Goal: Feedback & Contribution: Submit feedback/report problem

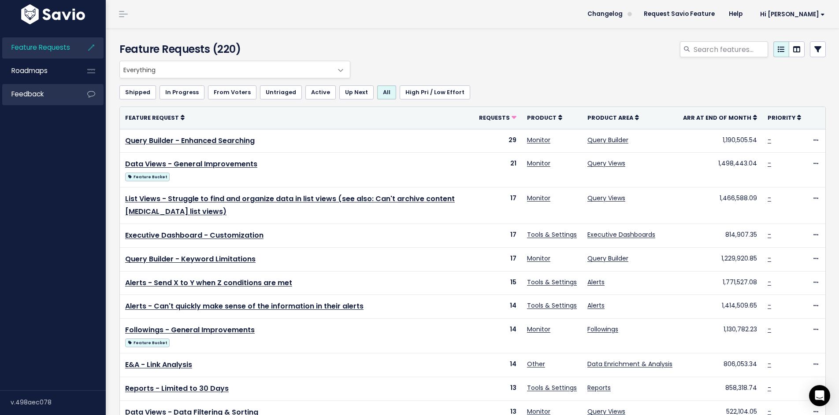
click at [54, 96] on link "Feedback" at bounding box center [37, 94] width 71 height 20
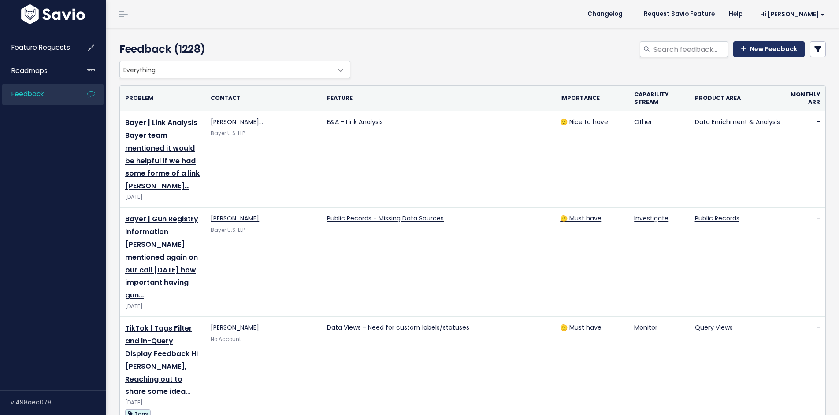
click at [781, 50] on link "New Feedback" at bounding box center [768, 49] width 71 height 16
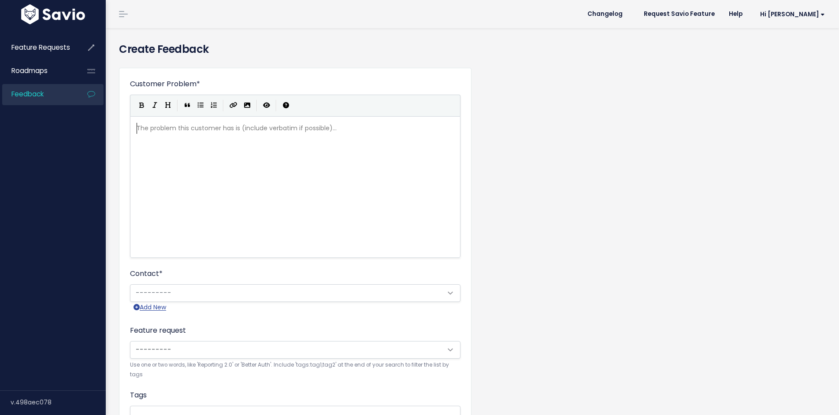
scroll to position [1, 0]
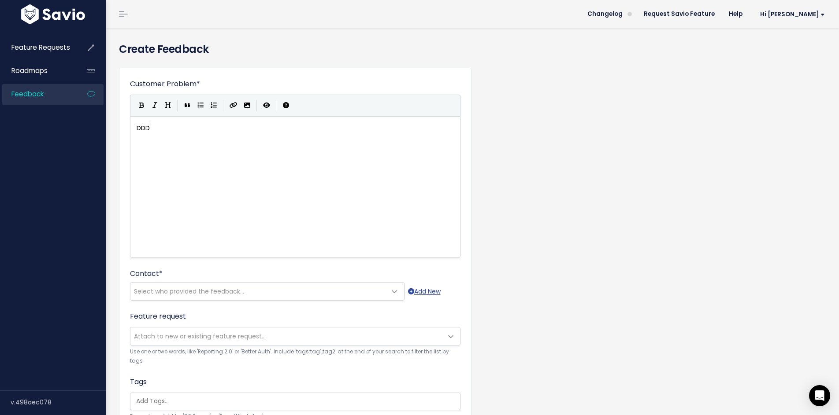
type textarea "DDD"
type textarea "SS| Live Stream Coverage"
click at [148, 130] on span "DSS| Live Stream Coverage" at bounding box center [178, 128] width 83 height 9
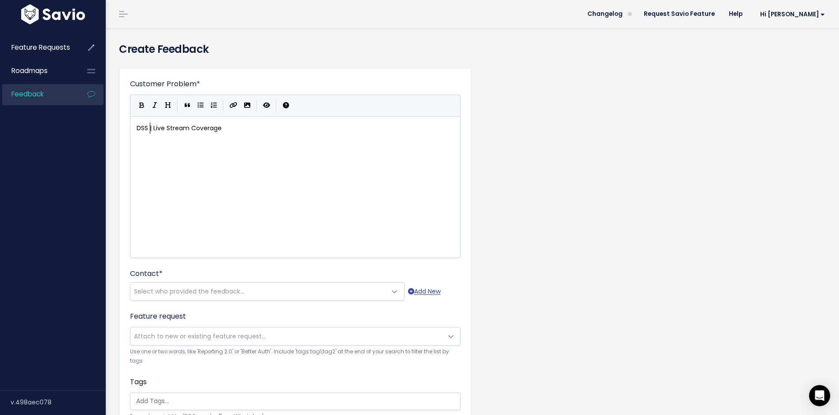
click at [154, 147] on div "xxxxxxxxxx DSS | Live Stream Coverage" at bounding box center [306, 198] width 343 height 154
type textarea "DSS wol"
type textarea "uld like to see us have mroe Live stream coverage. heyt"
type textarea "Te"
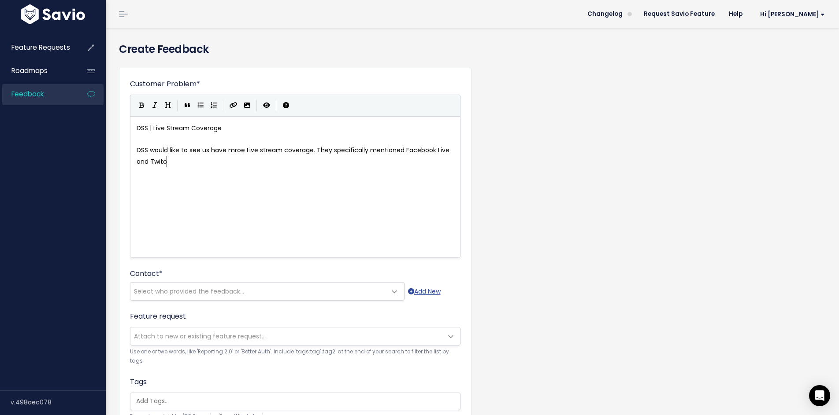
scroll to position [3, 163]
type textarea "hey specifically mentioned Facebook Live and Twitch"
click at [237, 288] on span "Select who provided the feedback..." at bounding box center [189, 291] width 110 height 9
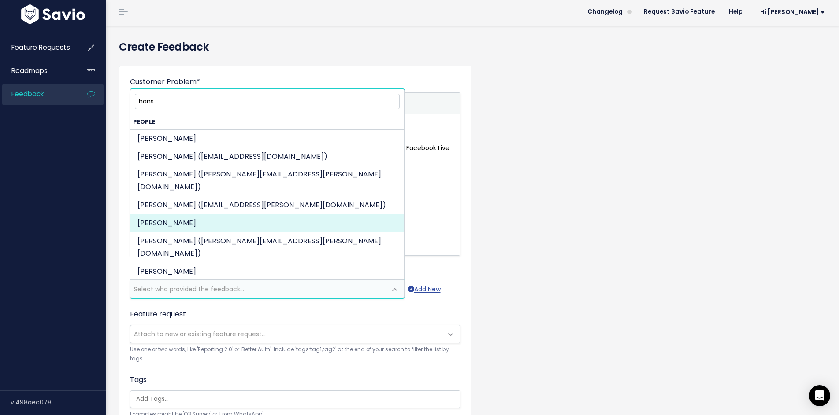
scroll to position [50, 0]
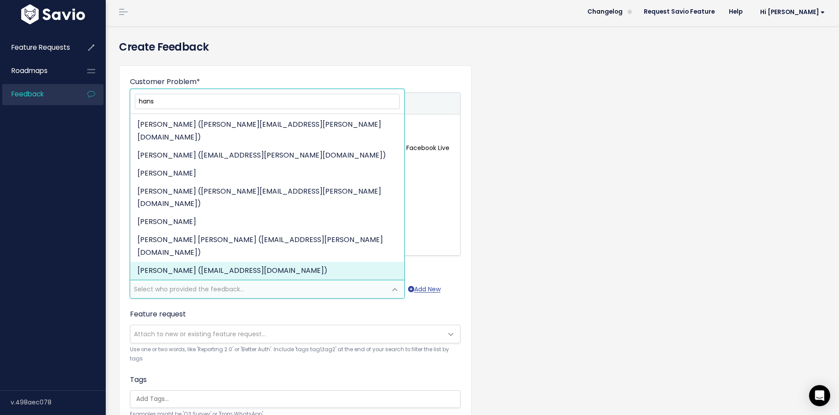
type input "hans"
select select "87540380"
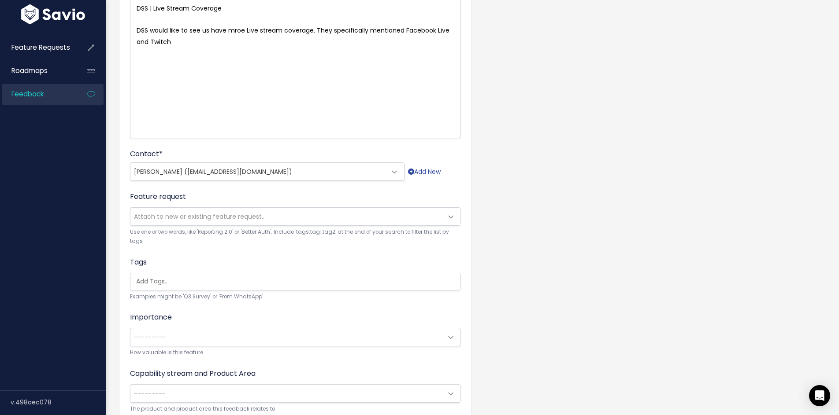
click at [326, 244] on form "Customer Problem * DSS | Live Stream Coverage DSS would like to see us have mro…" at bounding box center [295, 199] width 330 height 481
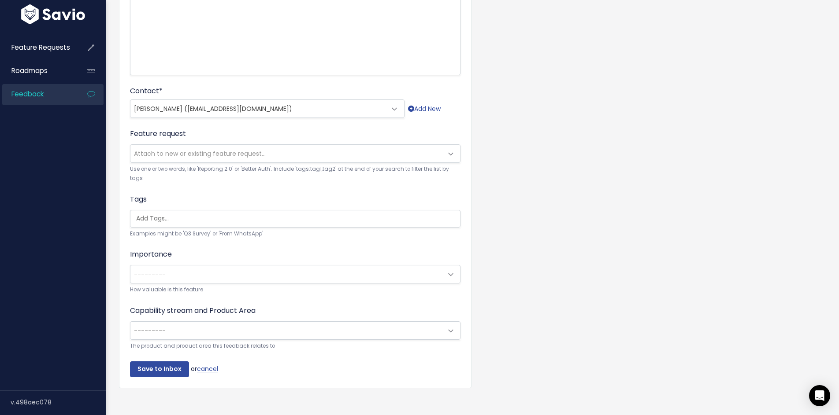
scroll to position [184, 0]
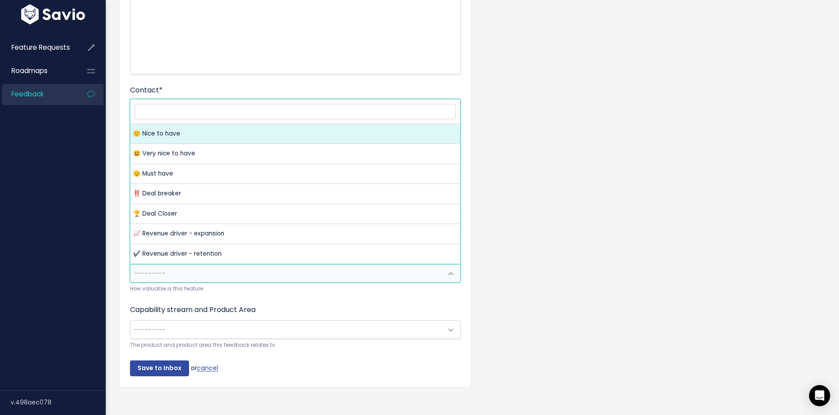
click at [262, 277] on span "---------" at bounding box center [286, 274] width 312 height 18
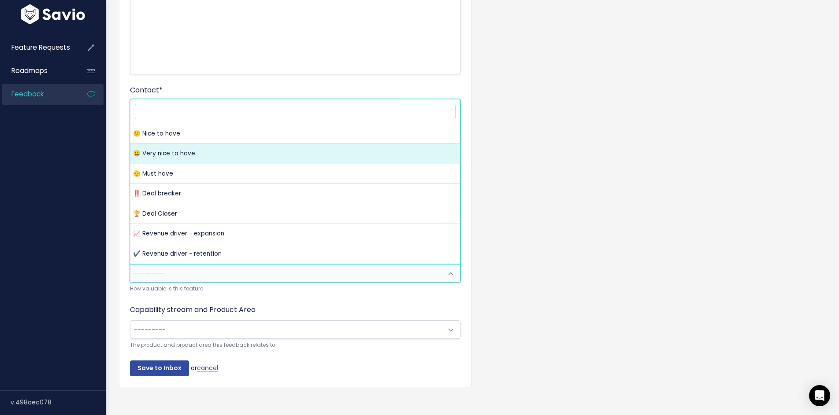
select select "VERY_NICE_TO_HAVE"
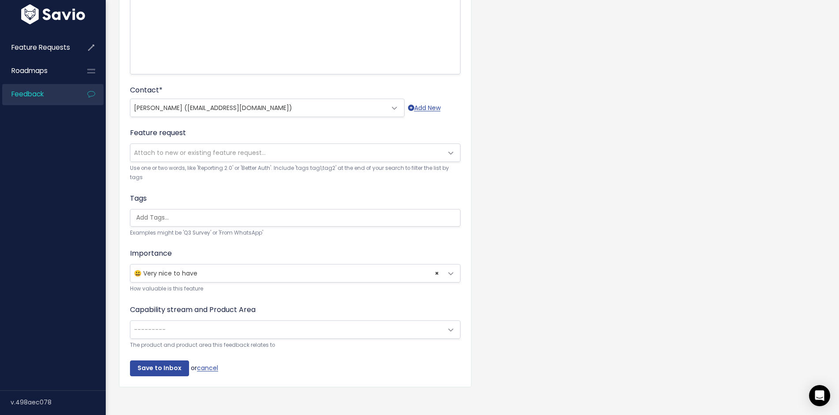
click at [246, 333] on span "---------" at bounding box center [286, 330] width 312 height 18
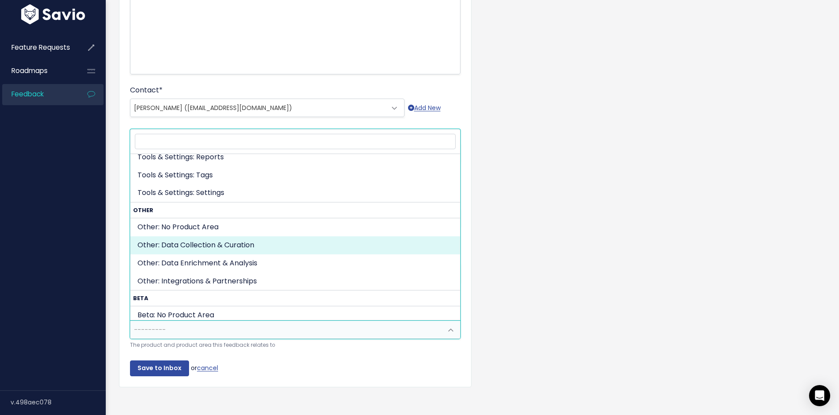
scroll to position [418, 0]
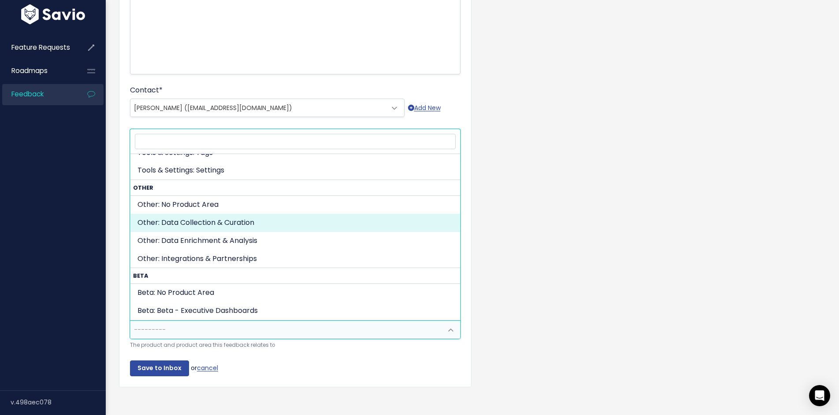
select select "OTHER:DATA_COLLECTION_CURATION"
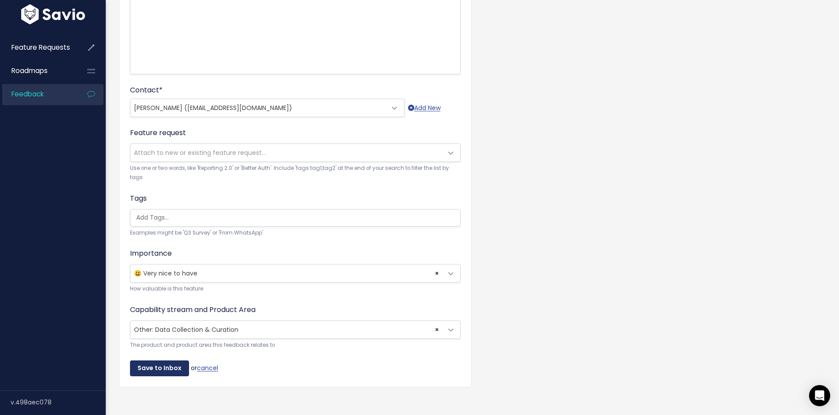
click at [161, 367] on input "Save to Inbox" at bounding box center [159, 369] width 59 height 16
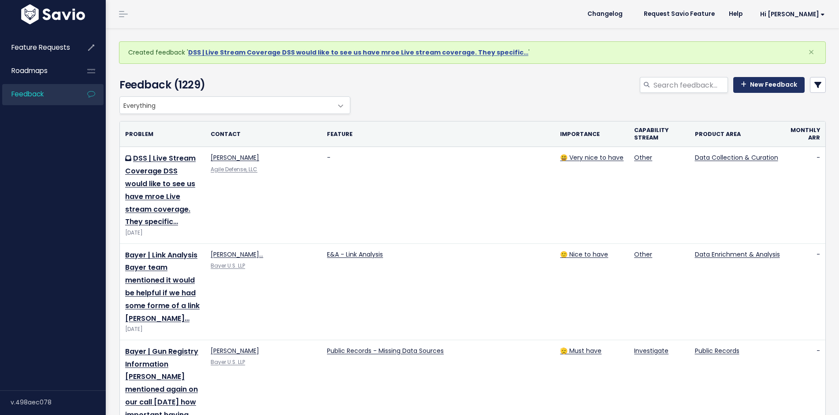
click at [752, 81] on link "New Feedback" at bounding box center [768, 85] width 71 height 16
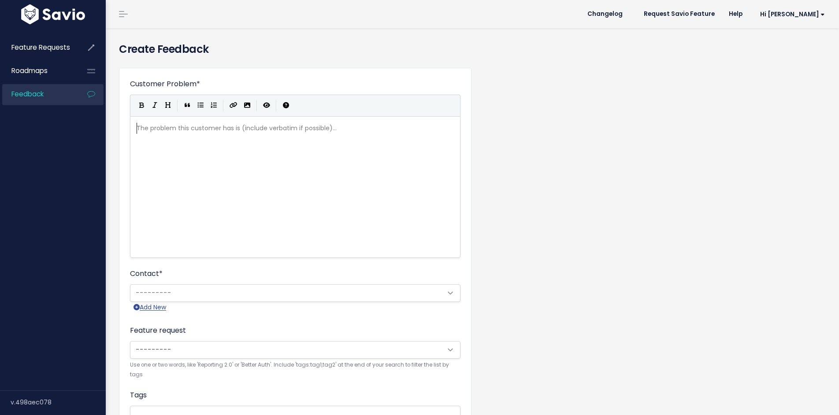
scroll to position [1, 0]
click at [205, 149] on div "The problem this customer has is (include verbatim if possible)... xxxxxxxxxx ​" at bounding box center [306, 198] width 343 height 154
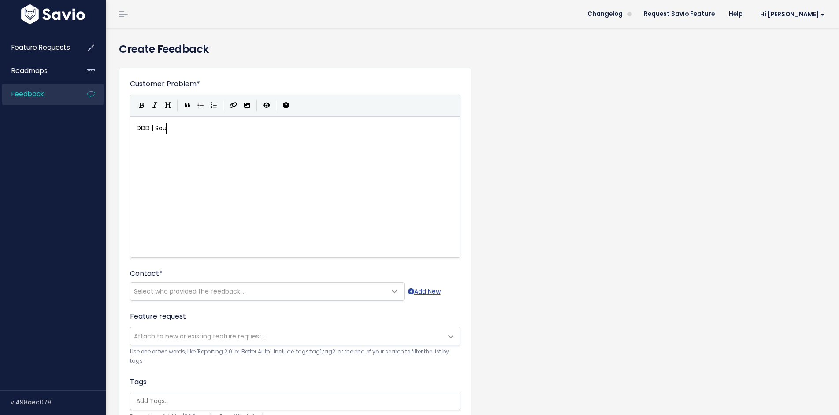
type textarea "DDD | Source"
type textarea "Co"
type textarea "SS Comm"
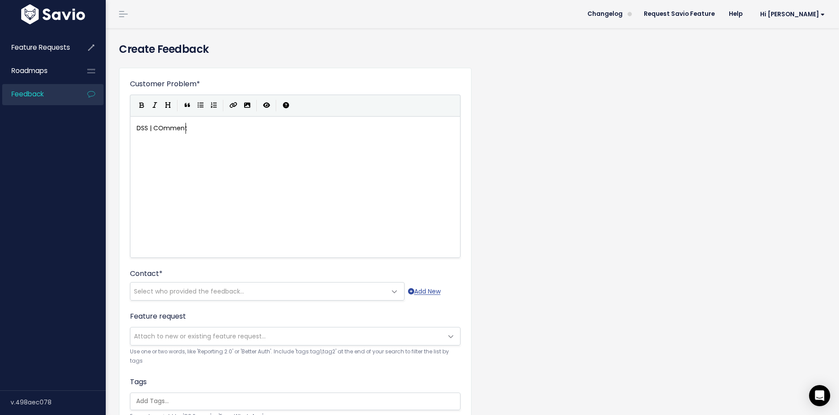
type textarea "| COmments"
click at [163, 128] on span "DSS | COmments" at bounding box center [164, 128] width 54 height 9
type textarea "o"
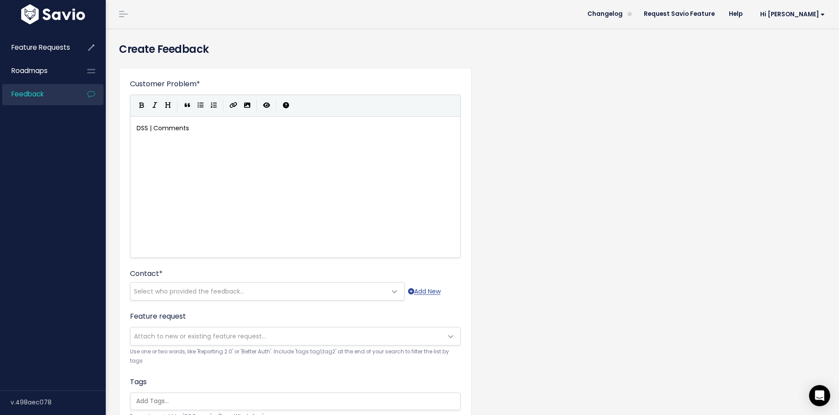
click at [159, 148] on div "xxxxxxxxxx DSS | Comments" at bounding box center [306, 198] width 343 height 154
type textarea "S"
type textarea "DSS would like to see us have comment coverage in platfor."
type textarea "m. The GOLD STANDARD for this would be Discus and"
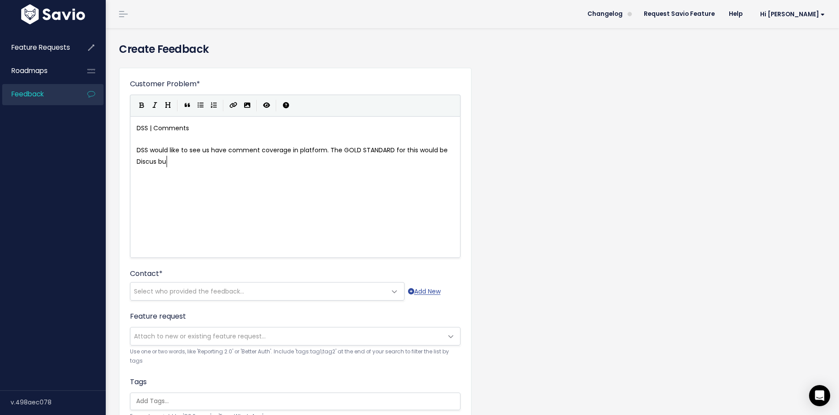
scroll to position [3, 12]
type textarea "but"
type textarea ". ALso Facebook Comments would be valuable for this team."
click at [165, 163] on span "DSS would like to see us have comment coverage in platform. The GOLD STANDARD f…" at bounding box center [293, 156] width 313 height 20
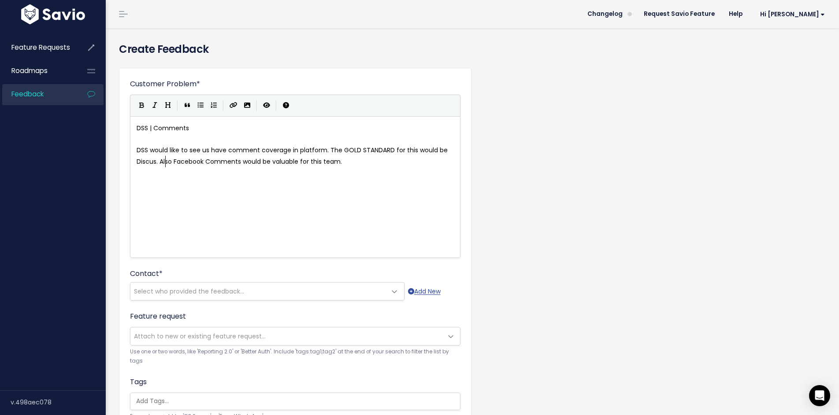
scroll to position [3, 1]
type textarea "l"
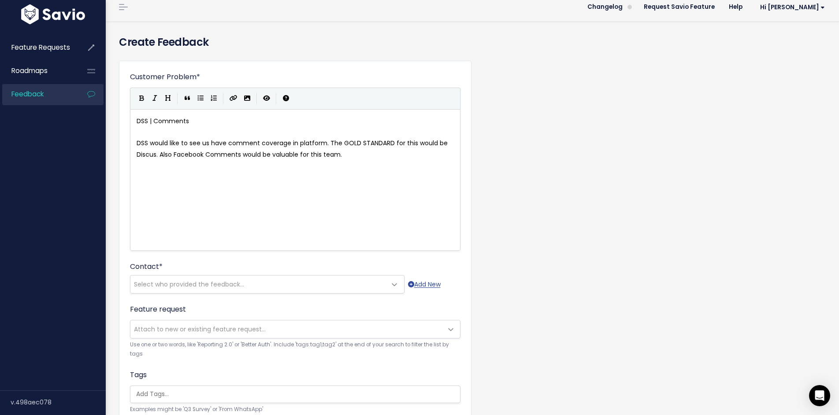
click at [281, 295] on form "Customer Problem * DSS | Comments DSS would like to see us have comment coverag…" at bounding box center [295, 312] width 330 height 481
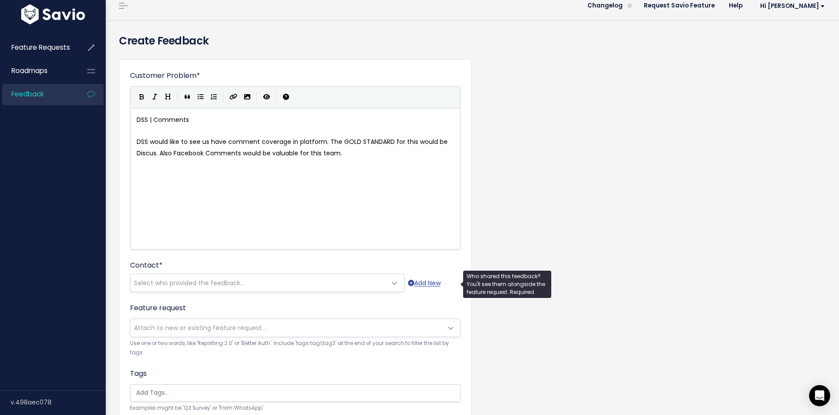
click at [276, 282] on span "Select who provided the feedback..." at bounding box center [258, 283] width 256 height 18
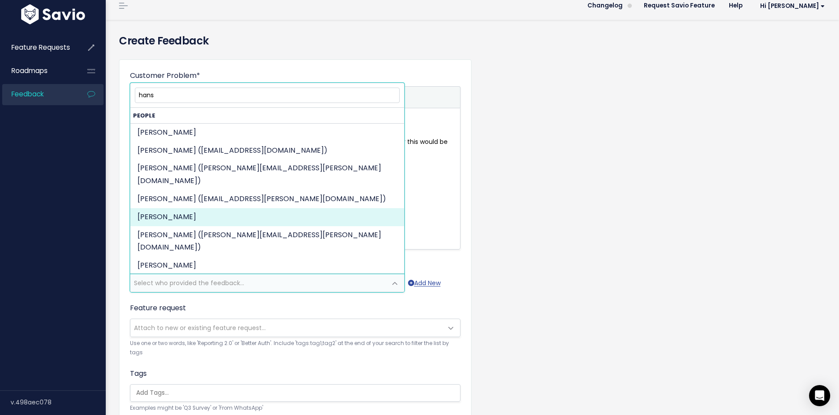
scroll to position [50, 0]
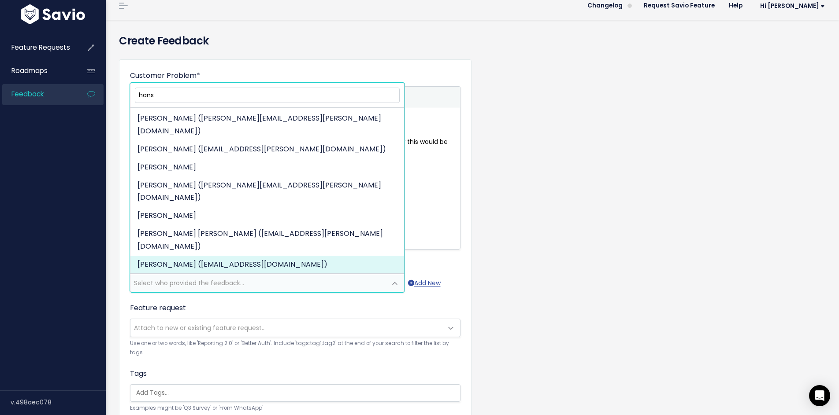
type input "hans"
select select "87540380"
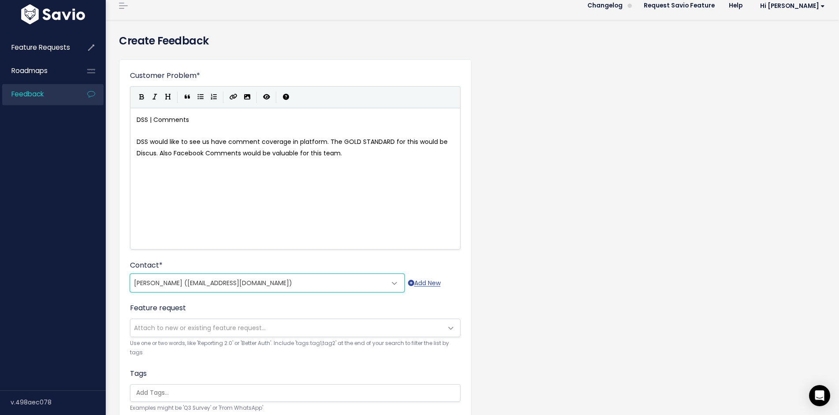
scroll to position [190, 0]
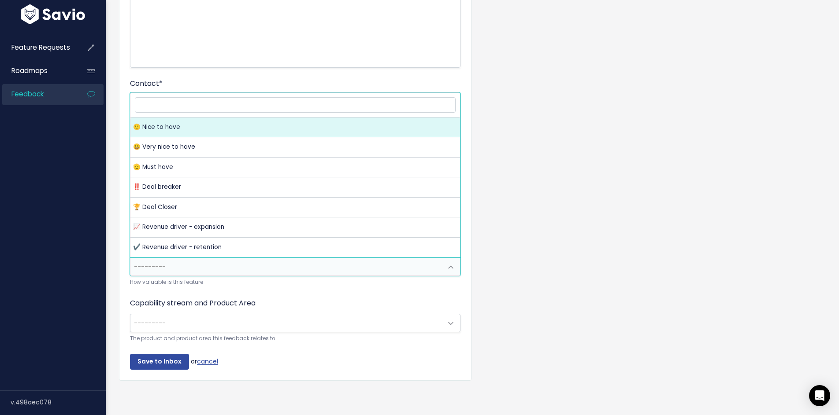
click at [313, 267] on span "---------" at bounding box center [286, 267] width 312 height 18
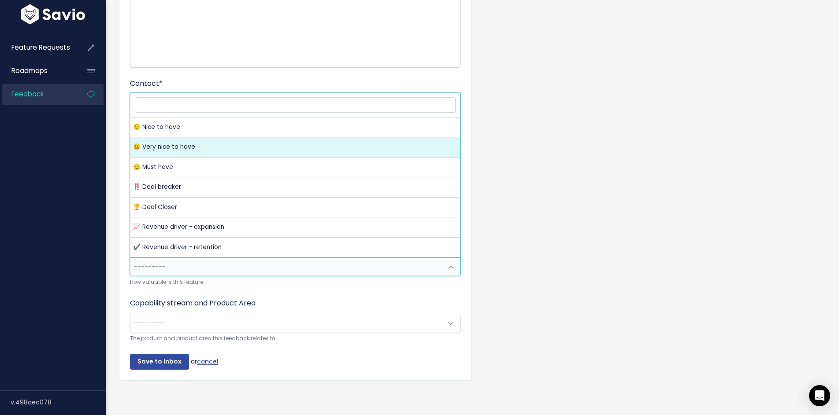
select select "VERY_NICE_TO_HAVE"
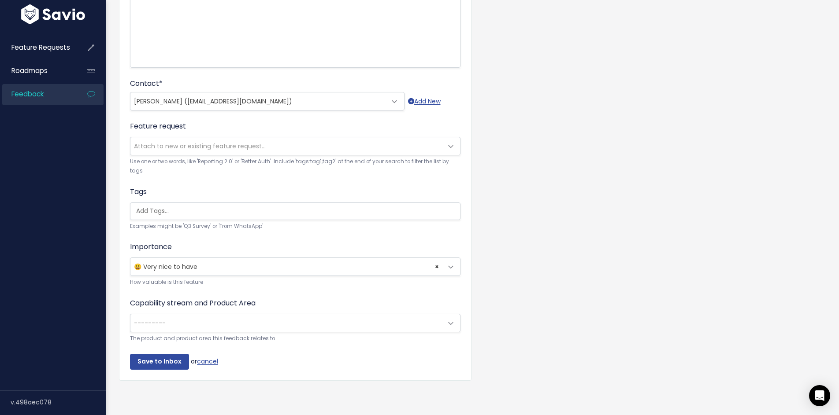
click at [254, 327] on span "---------" at bounding box center [286, 324] width 312 height 18
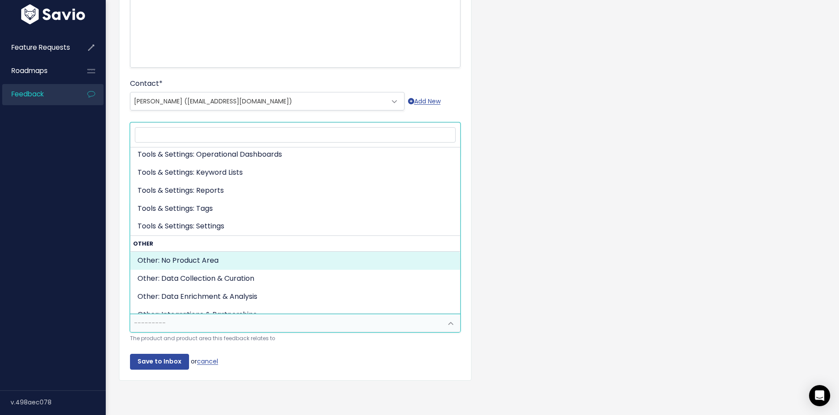
scroll to position [418, 0]
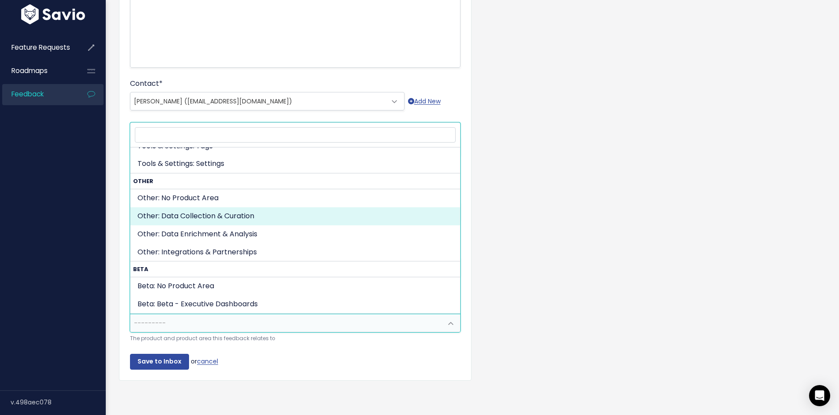
select select "OTHER:DATA_COLLECTION_CURATION"
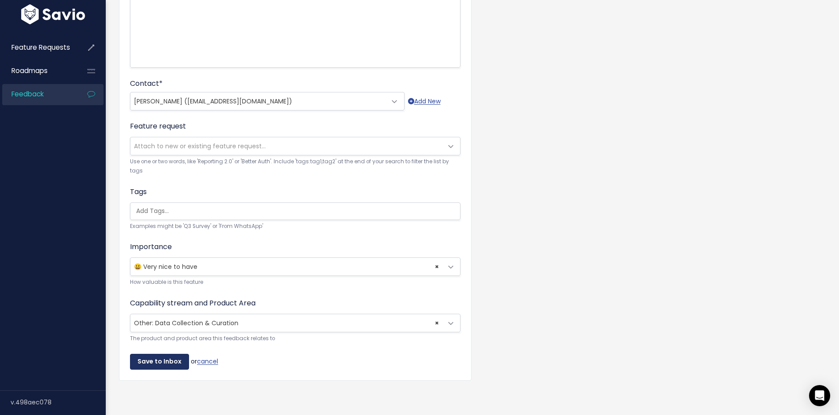
click at [171, 362] on input "Save to Inbox" at bounding box center [159, 362] width 59 height 16
